Goal: Information Seeking & Learning: Learn about a topic

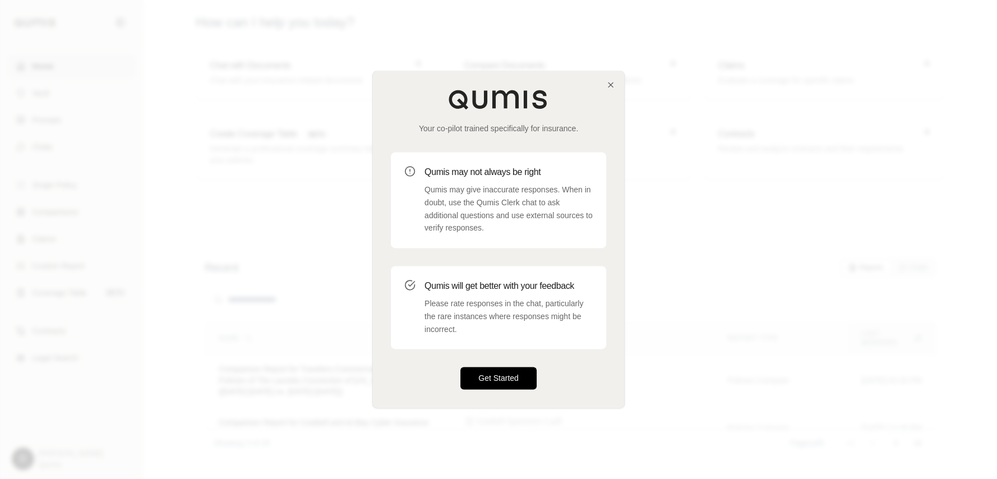
click at [498, 372] on button "Get Started" at bounding box center [499, 378] width 76 height 22
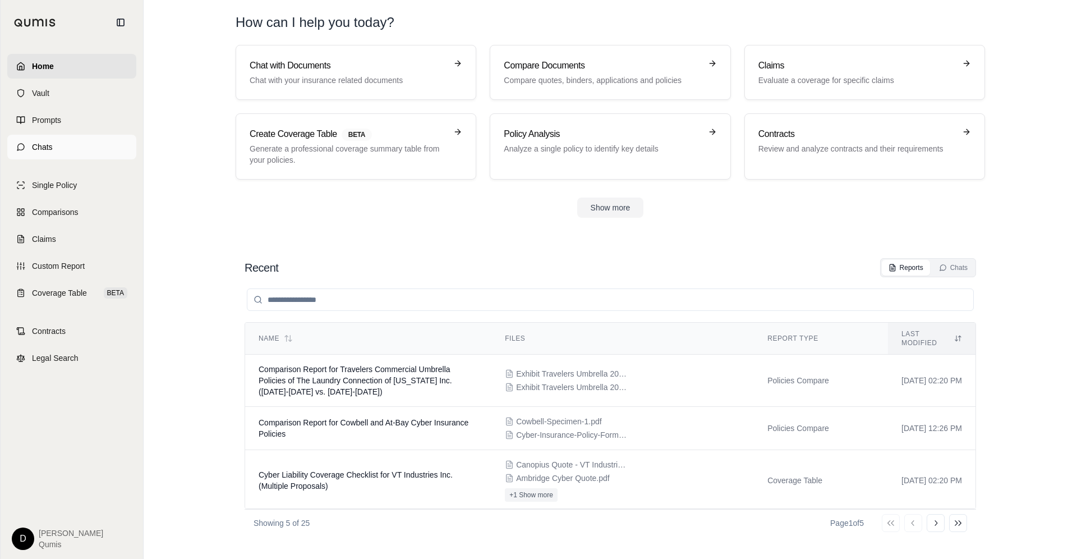
click at [44, 145] on span "Chats" at bounding box center [42, 146] width 21 height 11
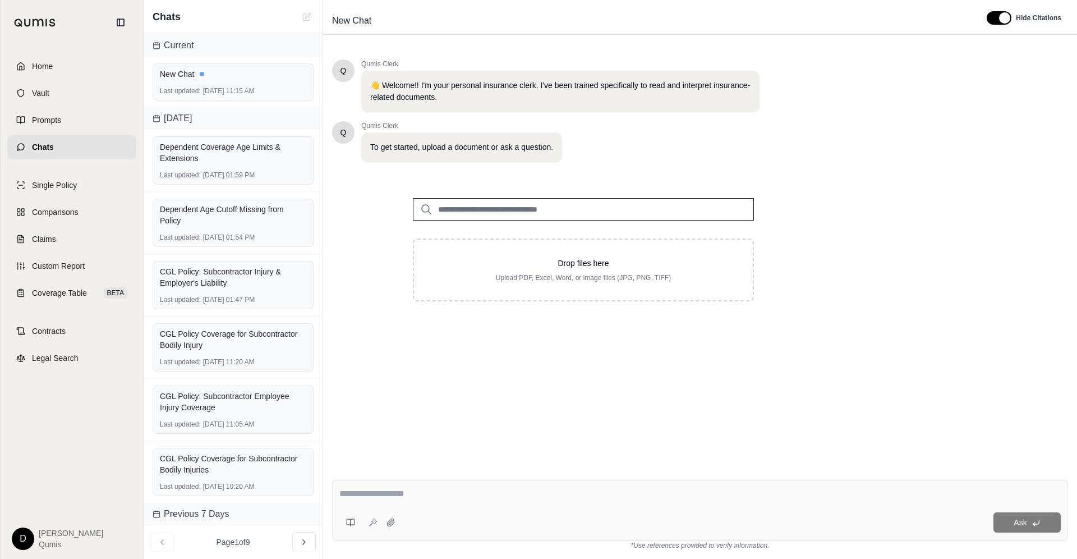
click at [491, 210] on input "search" at bounding box center [583, 209] width 341 height 22
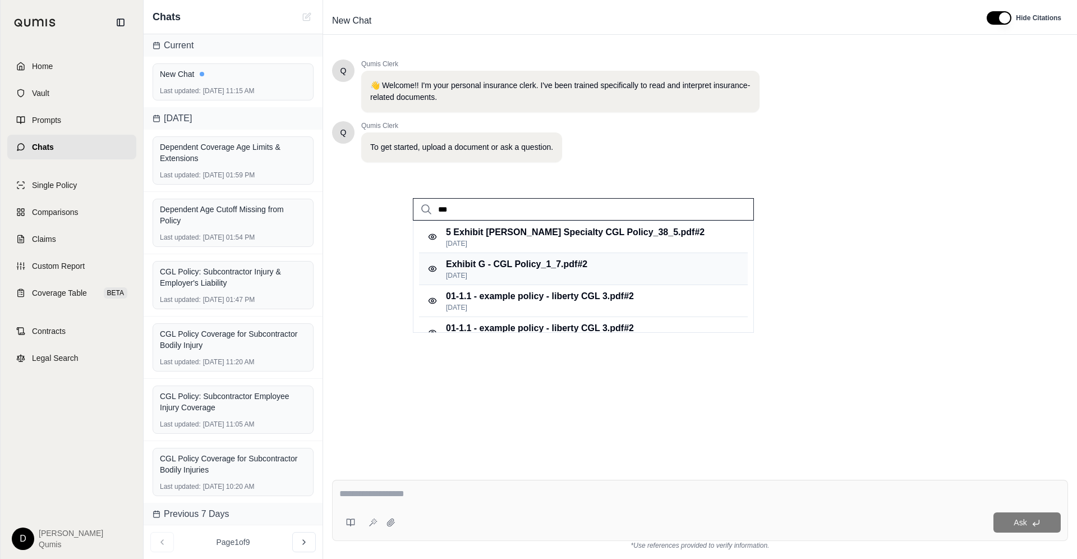
type input "***"
click at [498, 273] on p "[DATE]" at bounding box center [516, 275] width 141 height 9
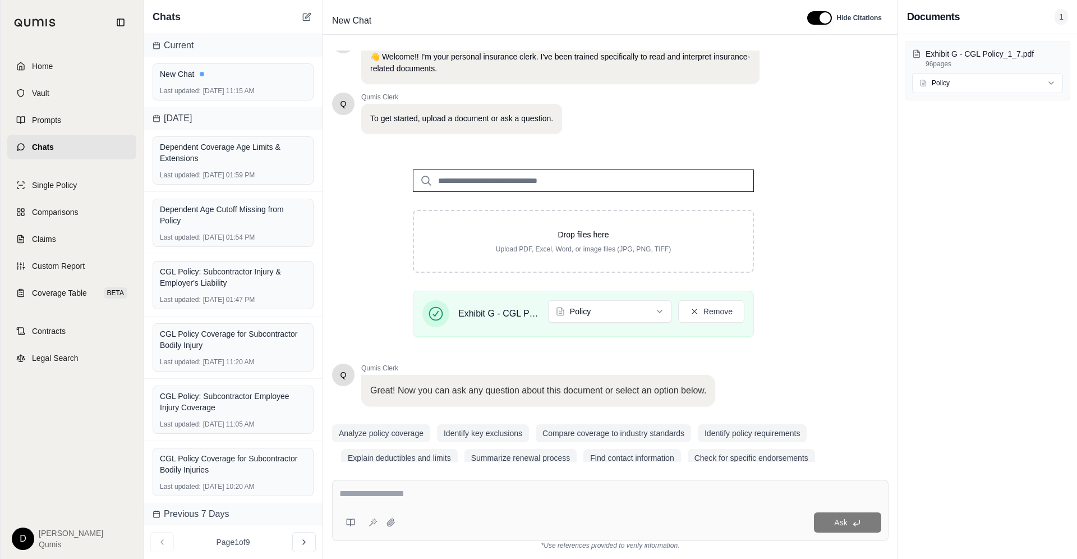
scroll to position [44, 0]
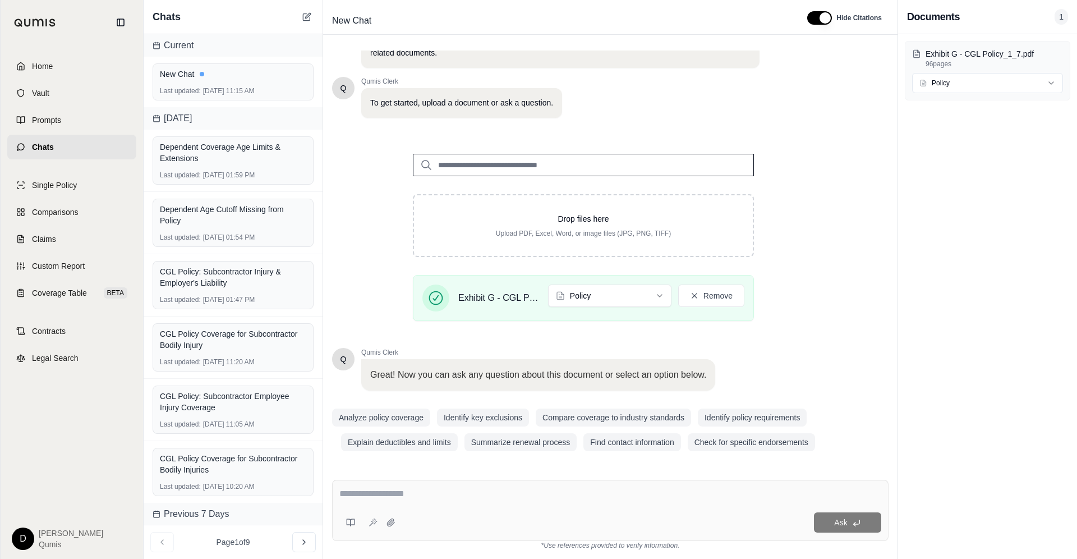
click at [467, 478] on textarea at bounding box center [610, 493] width 542 height 13
type textarea "**********"
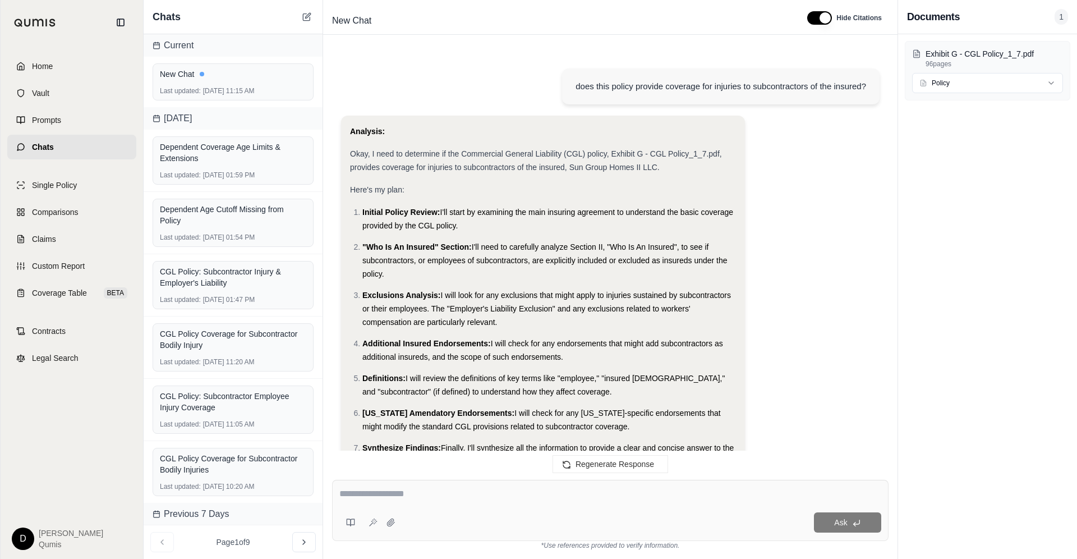
scroll to position [1151, 0]
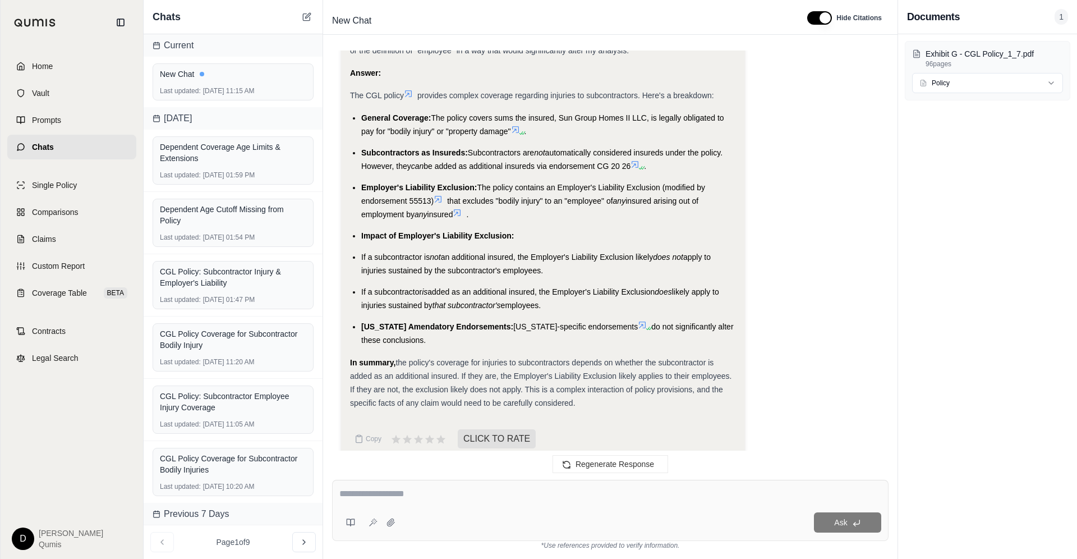
click at [538, 270] on ul "General Coverage: The policy covers sums the insured, Sun Group Homes II LLC, i…" at bounding box center [543, 229] width 386 height 236
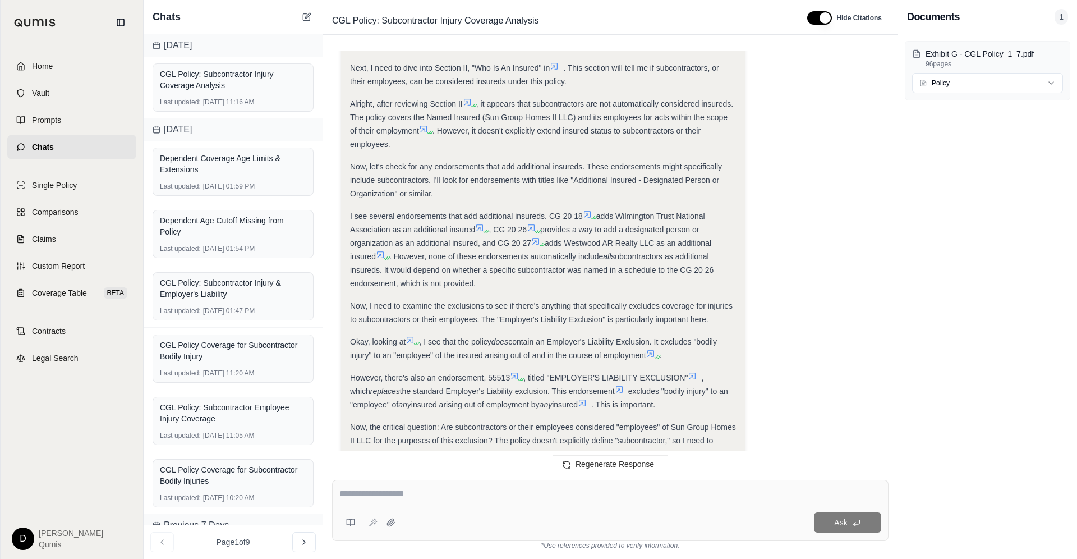
scroll to position [537, 0]
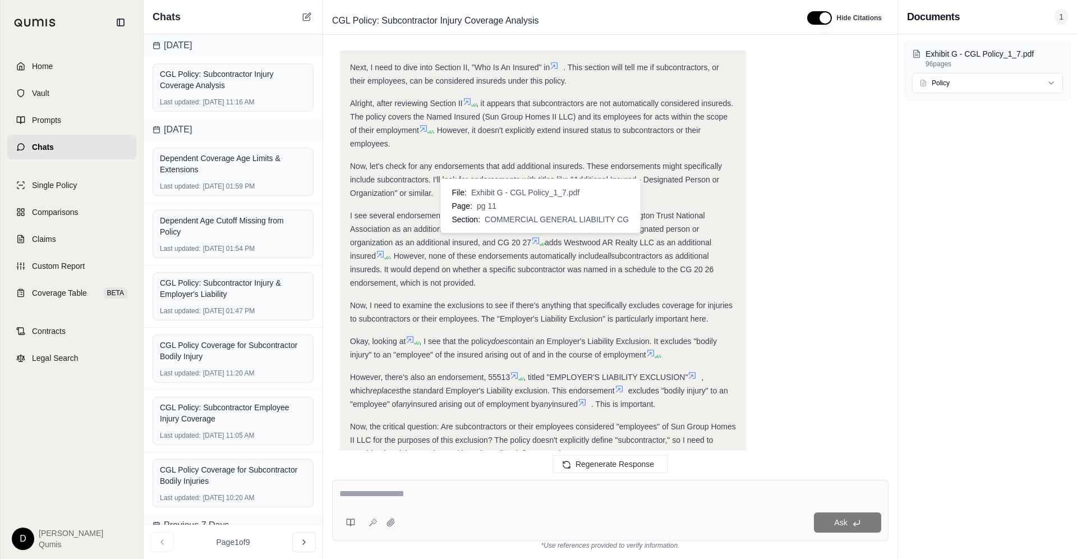
click at [537, 242] on icon at bounding box center [535, 240] width 9 height 9
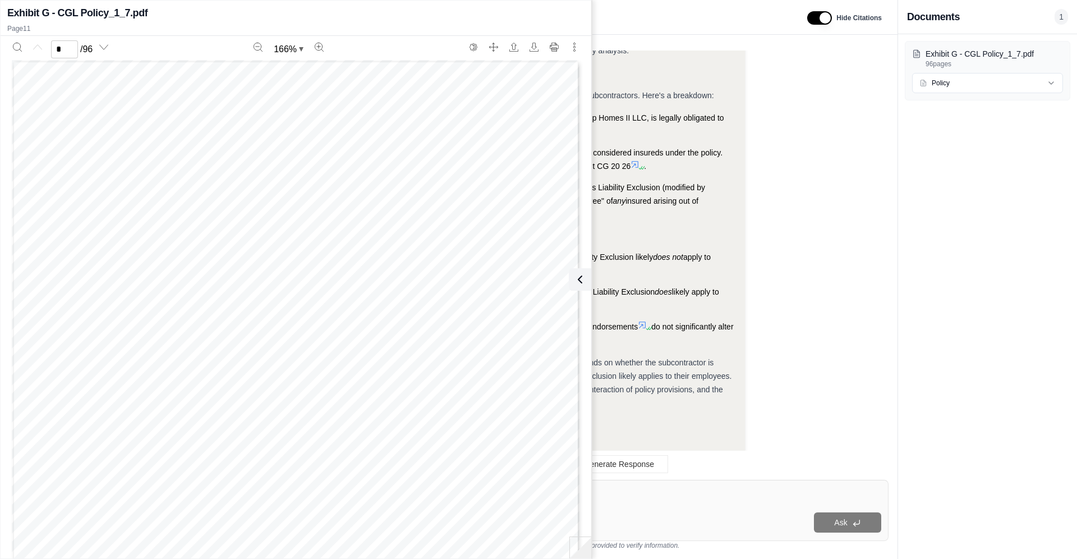
scroll to position [7354, 0]
type input "**"
click at [582, 282] on icon at bounding box center [577, 279] width 13 height 13
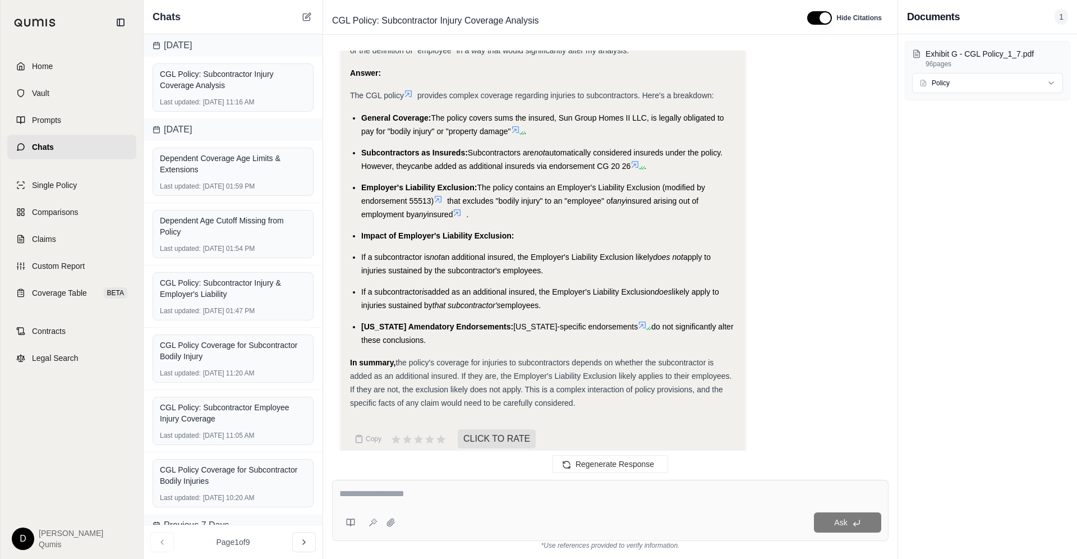
click at [525, 322] on span "[US_STATE]-specific endorsements" at bounding box center [575, 326] width 125 height 9
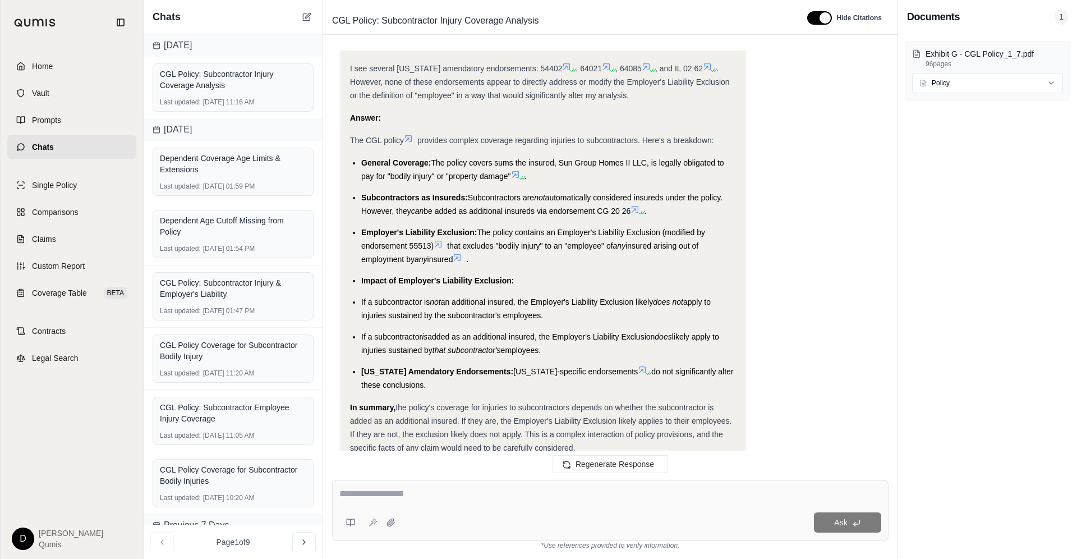
scroll to position [1151, 0]
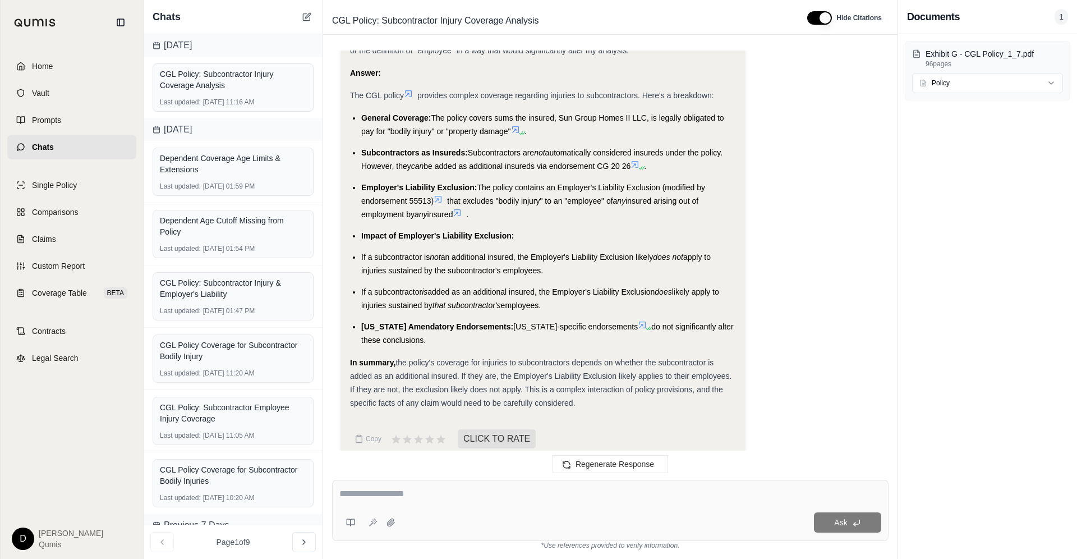
click at [385, 478] on textarea at bounding box center [610, 493] width 542 height 13
click at [83, 218] on link "Comparisons" at bounding box center [71, 212] width 129 height 25
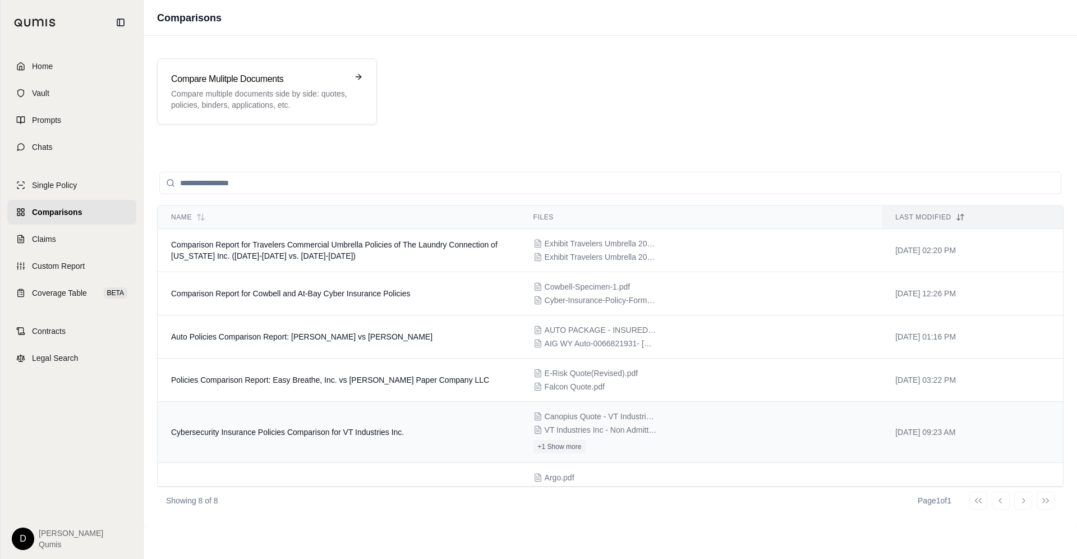
click at [349, 429] on span "Cybersecurity Insurance Policies Comparison for VT Industries Inc." at bounding box center [287, 431] width 233 height 9
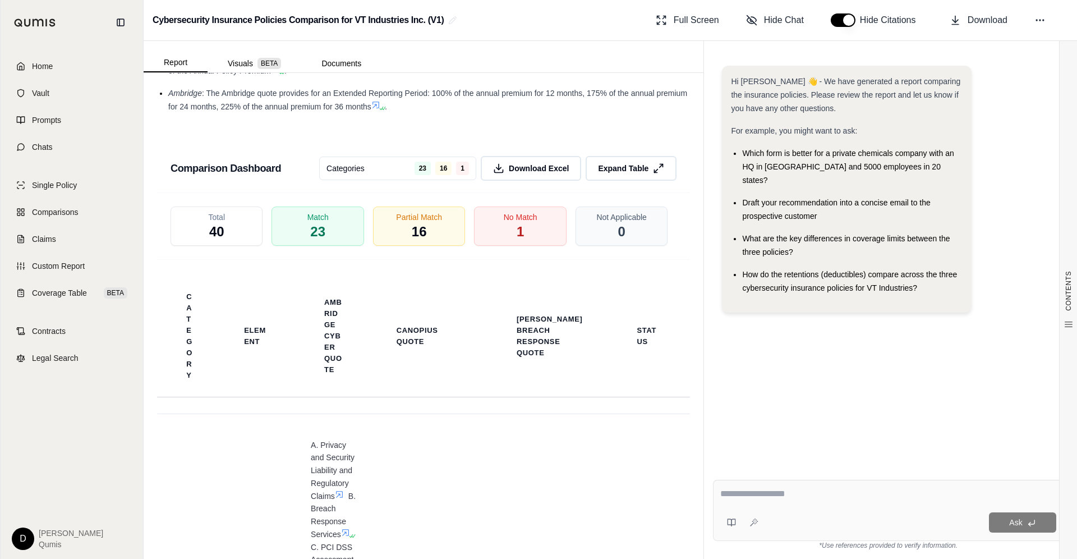
scroll to position [2834, 0]
click at [624, 168] on span "Expand Table" at bounding box center [622, 169] width 53 height 12
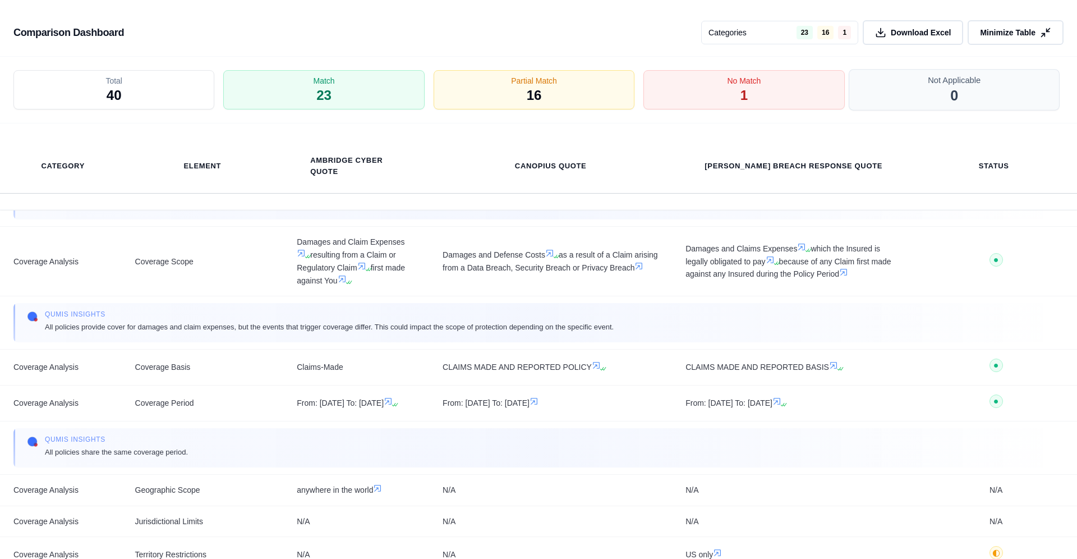
scroll to position [371, 0]
click at [995, 35] on span "Minimize Table" at bounding box center [1007, 33] width 58 height 12
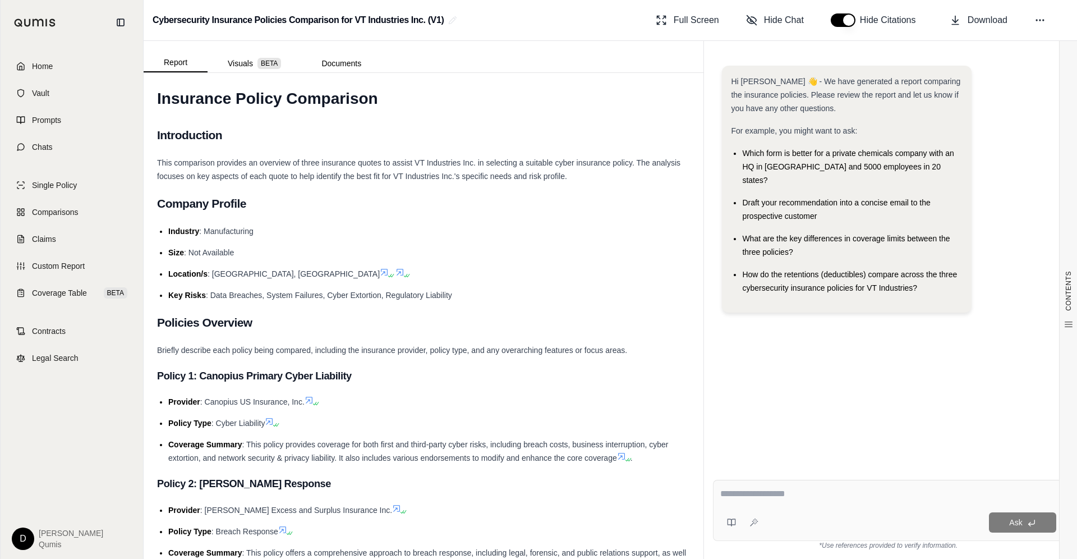
scroll to position [0, 0]
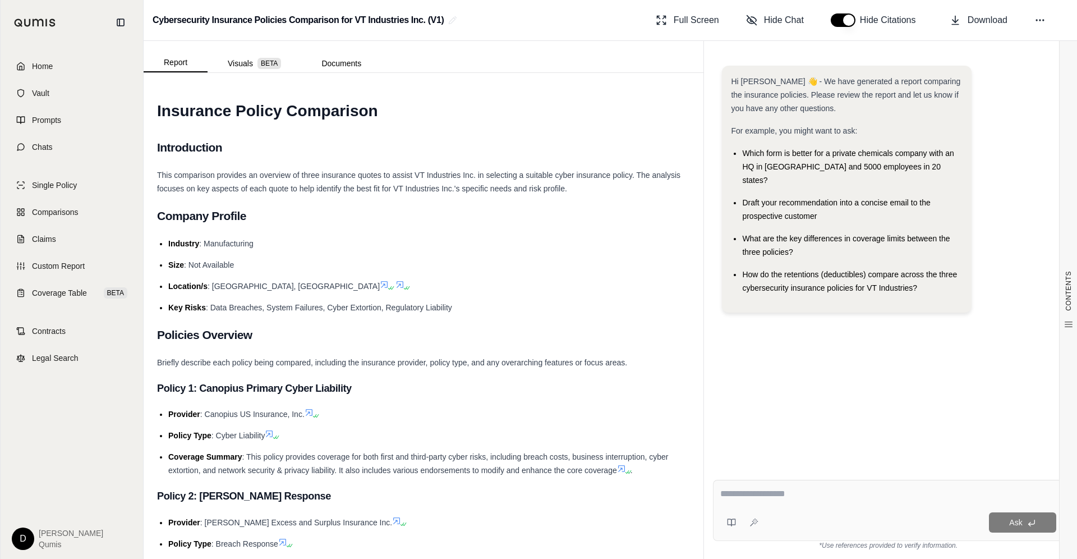
click at [770, 478] on textarea at bounding box center [888, 493] width 336 height 13
click at [238, 68] on button "Visuals BETA" at bounding box center [255, 63] width 94 height 18
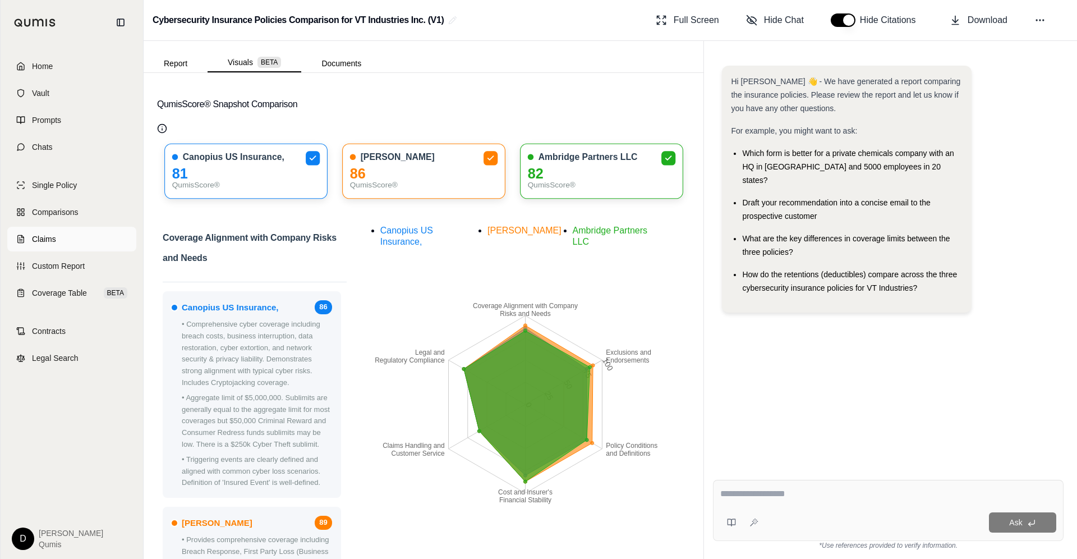
click at [72, 243] on link "Claims" at bounding box center [71, 239] width 129 height 25
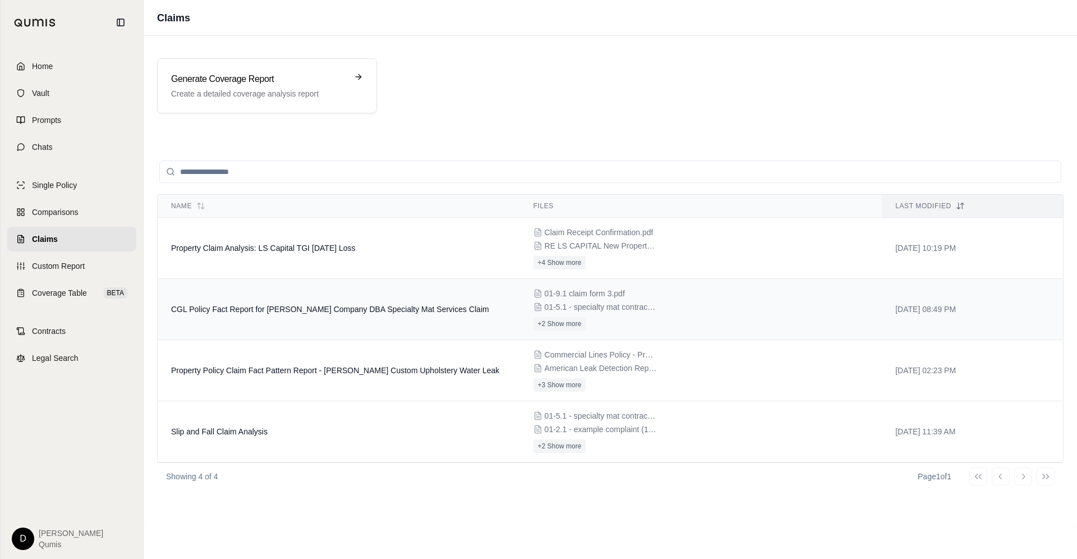
click at [322, 308] on span "CGL Policy Fact Report for [PERSON_NAME] Company DBA Specialty Mat Services Cla…" at bounding box center [330, 309] width 318 height 9
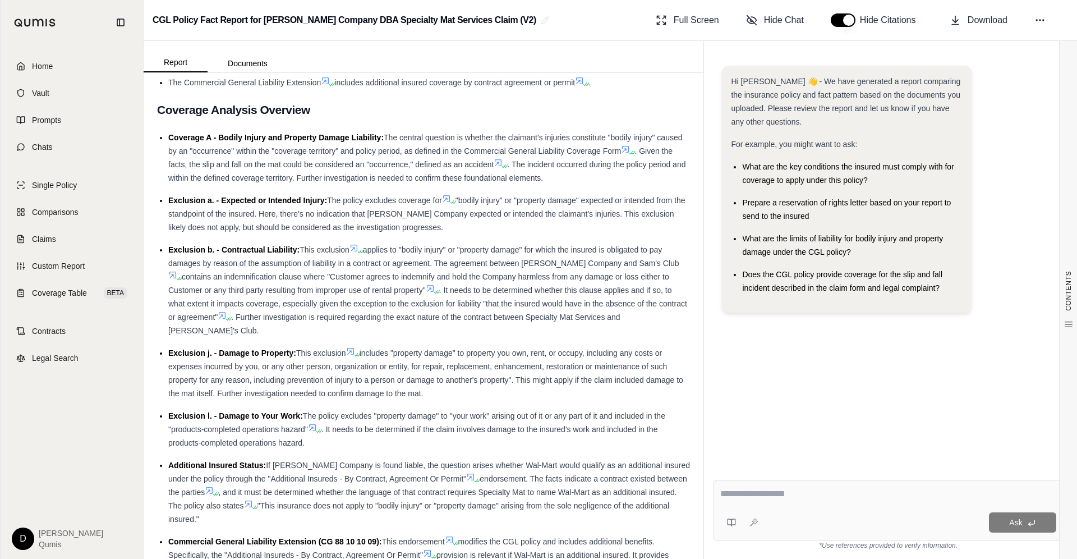
scroll to position [813, 0]
click at [783, 478] on textarea at bounding box center [888, 493] width 336 height 13
click at [353, 284] on span ". It needs to be determined whether this clause applies and if so, to what exte…" at bounding box center [427, 302] width 519 height 36
click at [88, 329] on link "Contracts" at bounding box center [71, 331] width 129 height 25
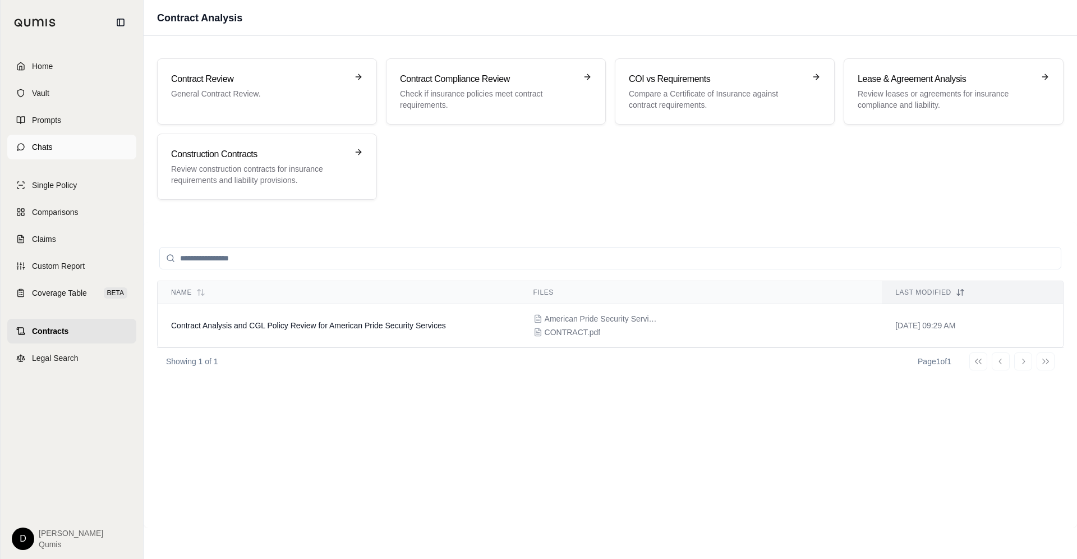
click at [65, 144] on link "Chats" at bounding box center [71, 147] width 129 height 25
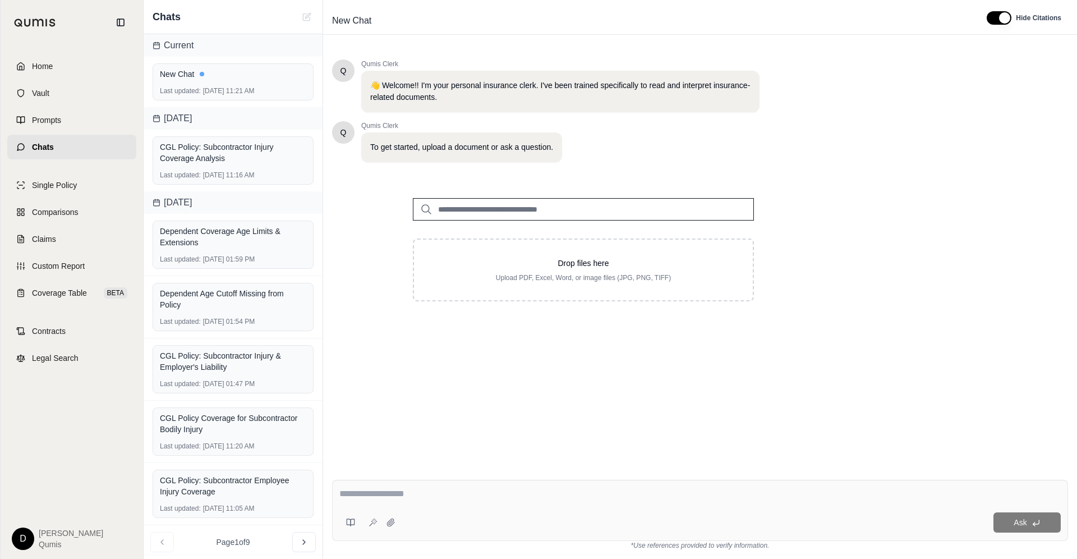
click at [398, 365] on div "Q Qumis Clerk 👋 Welcome!! I'm your personal insurance clerk. I've been trained …" at bounding box center [700, 255] width 736 height 411
click at [84, 353] on link "Legal Search" at bounding box center [71, 358] width 129 height 25
